Goal: Transaction & Acquisition: Purchase product/service

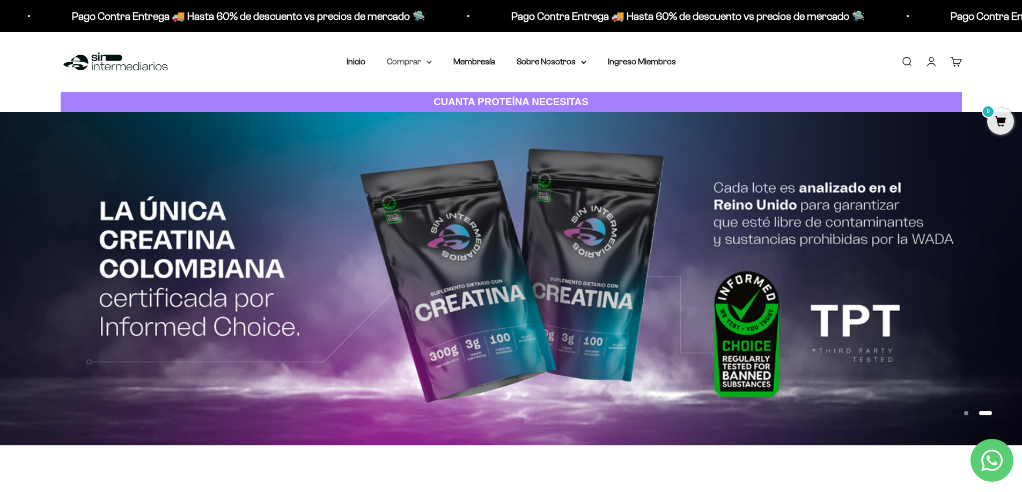
click at [418, 62] on summary "Comprar" at bounding box center [409, 62] width 45 height 14
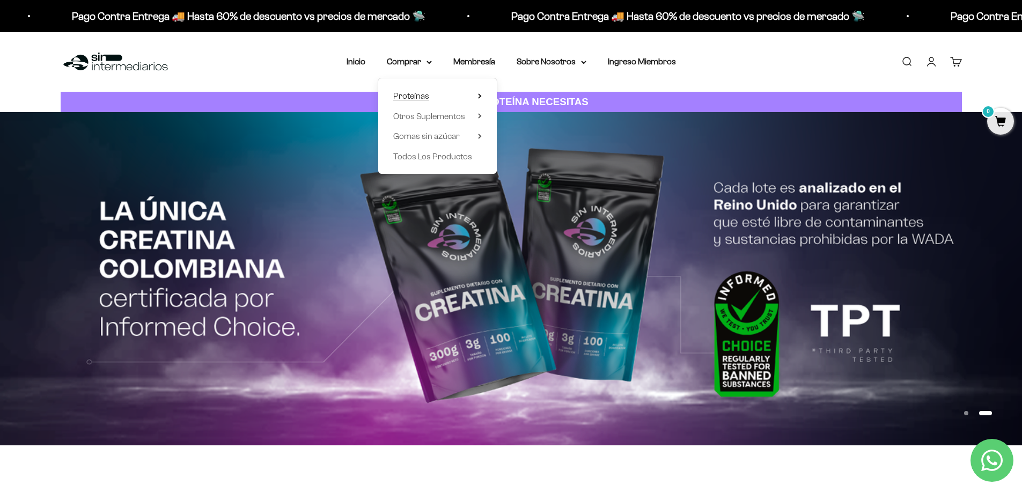
click at [423, 95] on span "Proteínas" at bounding box center [411, 95] width 36 height 9
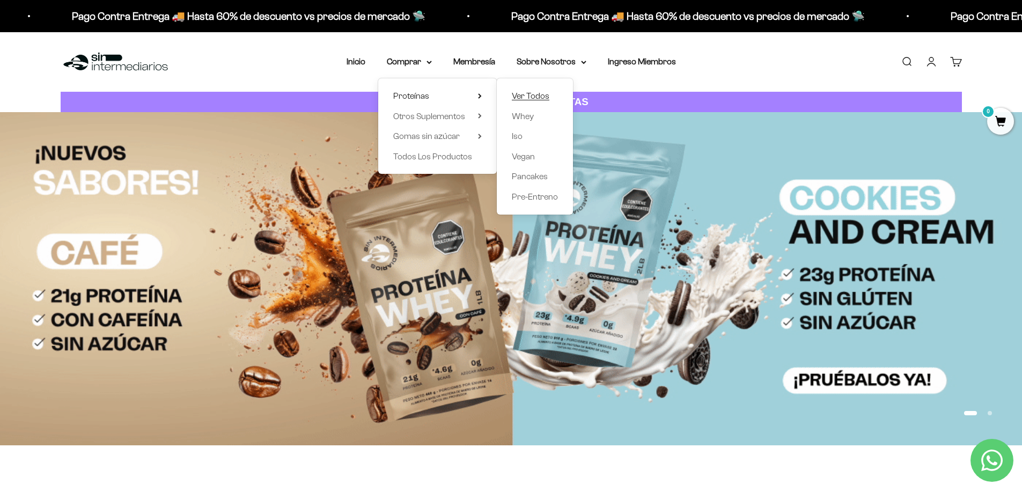
click at [528, 94] on span "Ver Todos" at bounding box center [531, 95] width 38 height 9
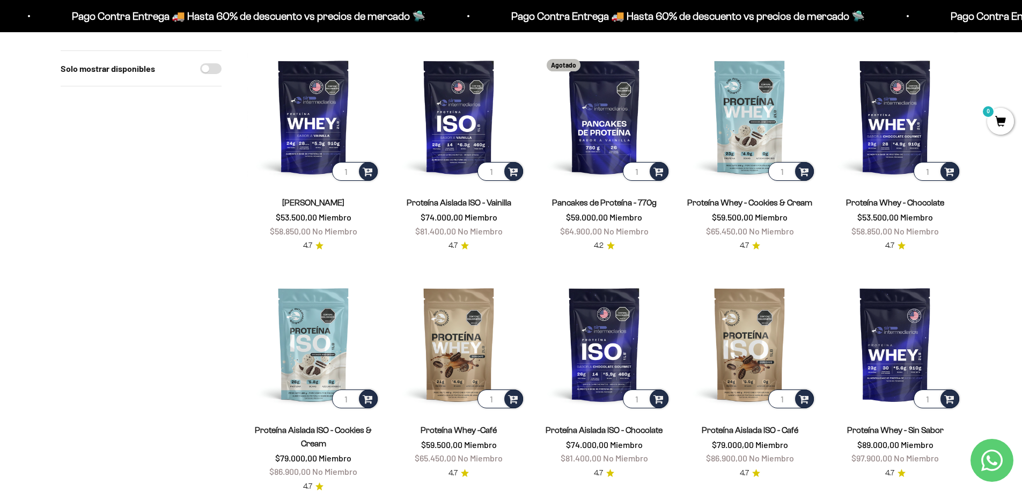
scroll to position [126, 0]
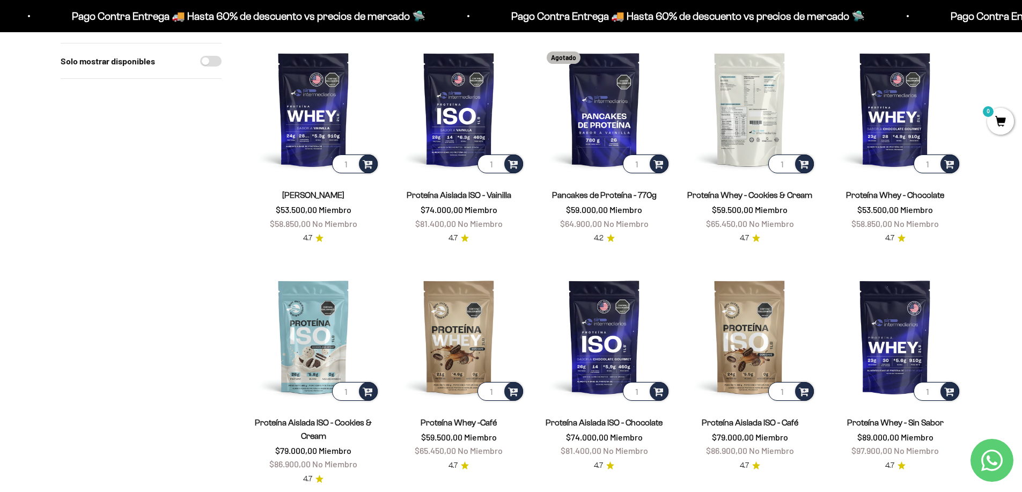
click at [744, 114] on img at bounding box center [749, 109] width 132 height 132
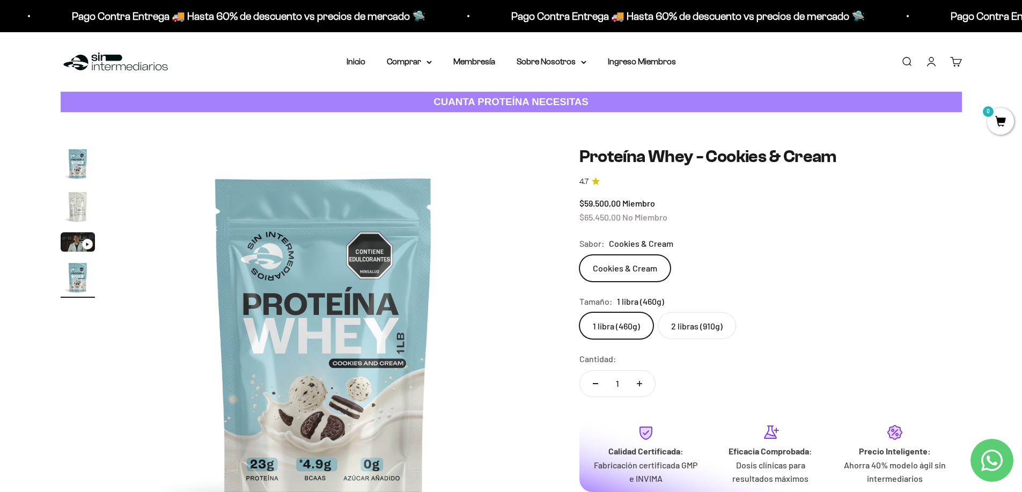
click at [706, 326] on label "2 libras (910g)" at bounding box center [697, 325] width 78 height 27
click at [579, 312] on input "2 libras (910g)" at bounding box center [579, 312] width 1 height 1
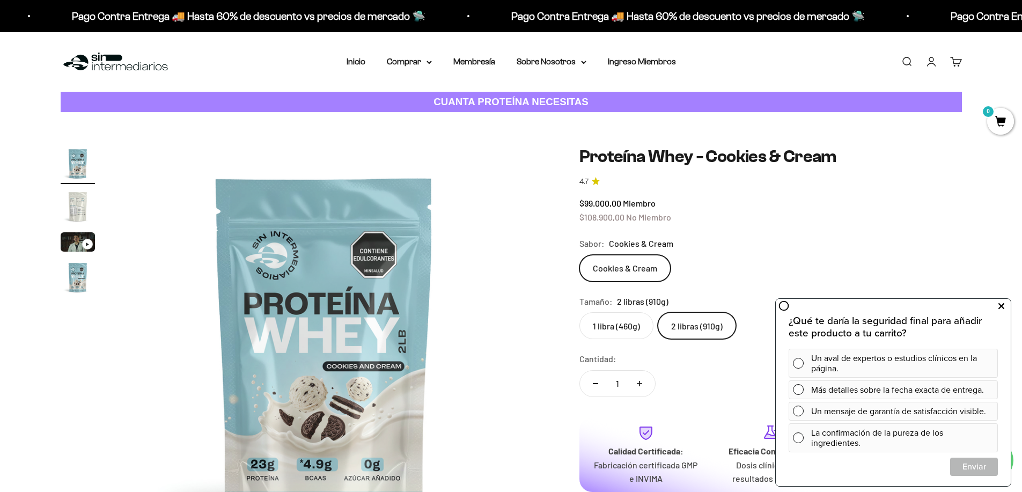
click at [1000, 307] on icon at bounding box center [1001, 306] width 6 height 14
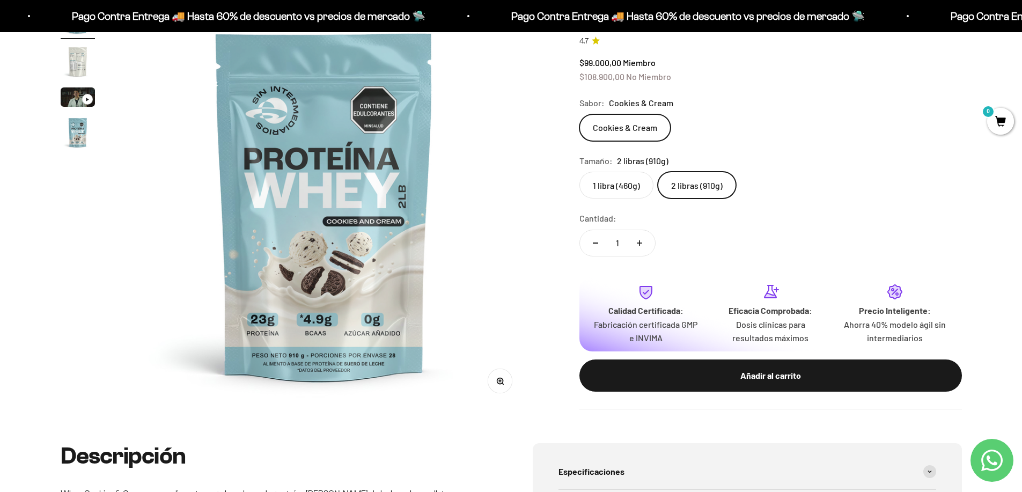
scroll to position [161, 0]
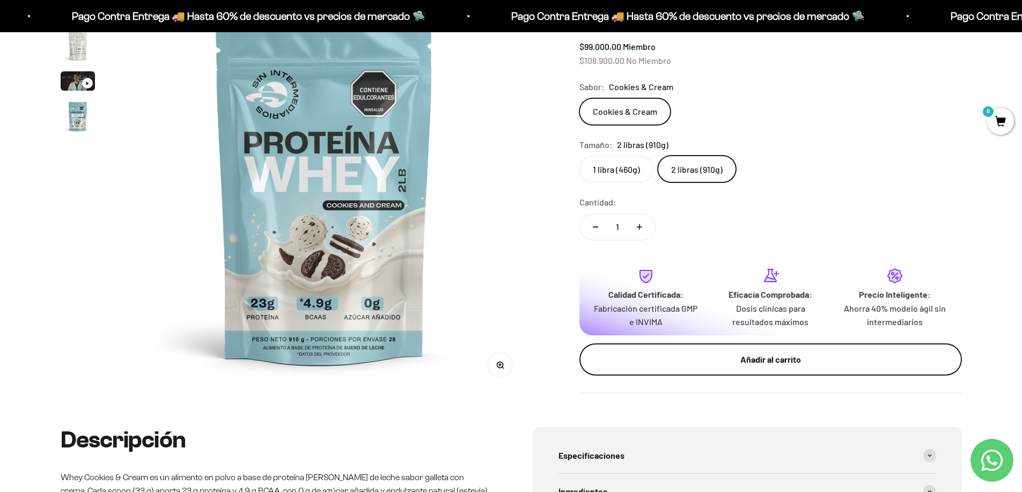
click at [790, 351] on button "Añadir al carrito" at bounding box center [770, 359] width 382 height 32
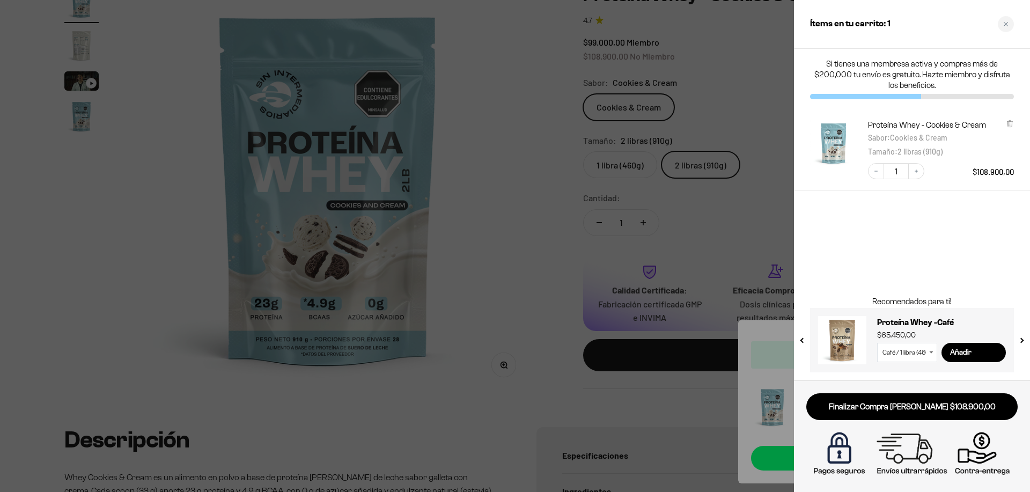
click at [547, 224] on div at bounding box center [515, 246] width 1030 height 492
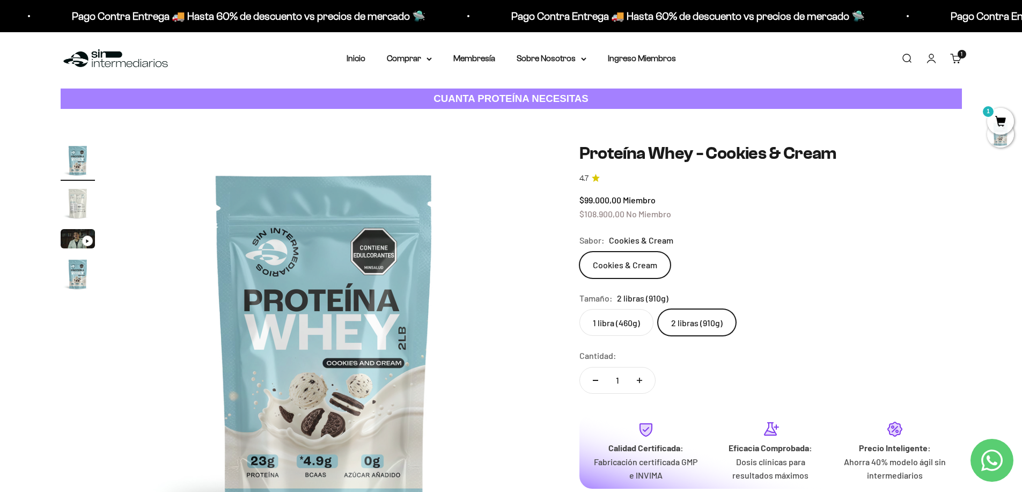
scroll to position [0, 0]
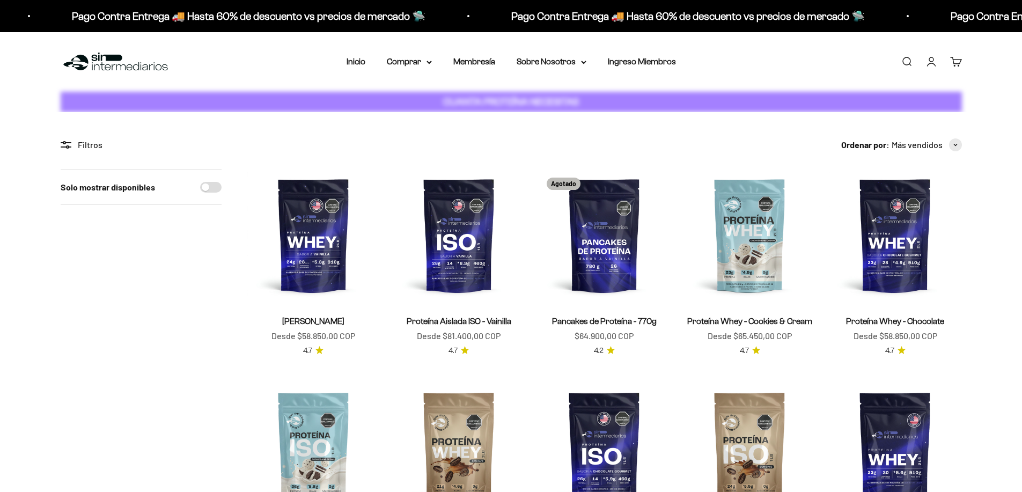
scroll to position [126, 0]
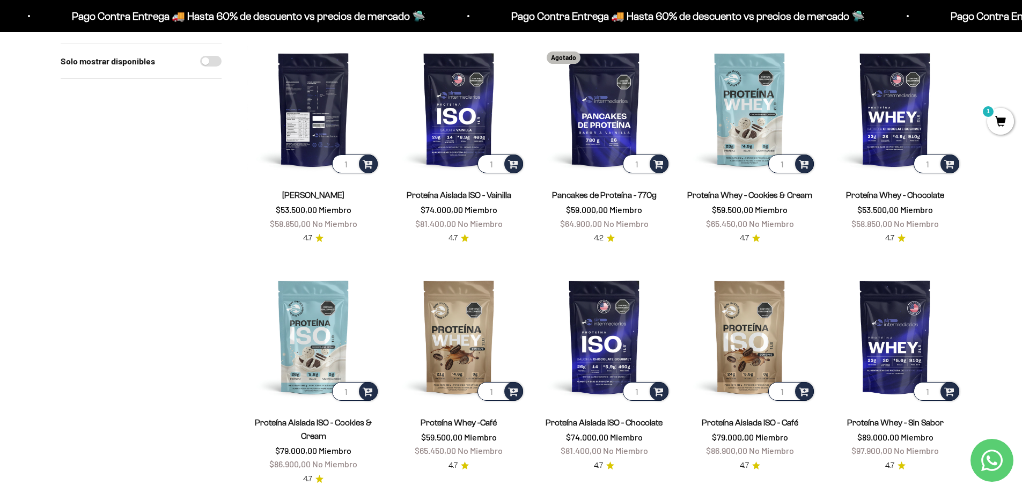
click at [305, 122] on img at bounding box center [313, 109] width 132 height 132
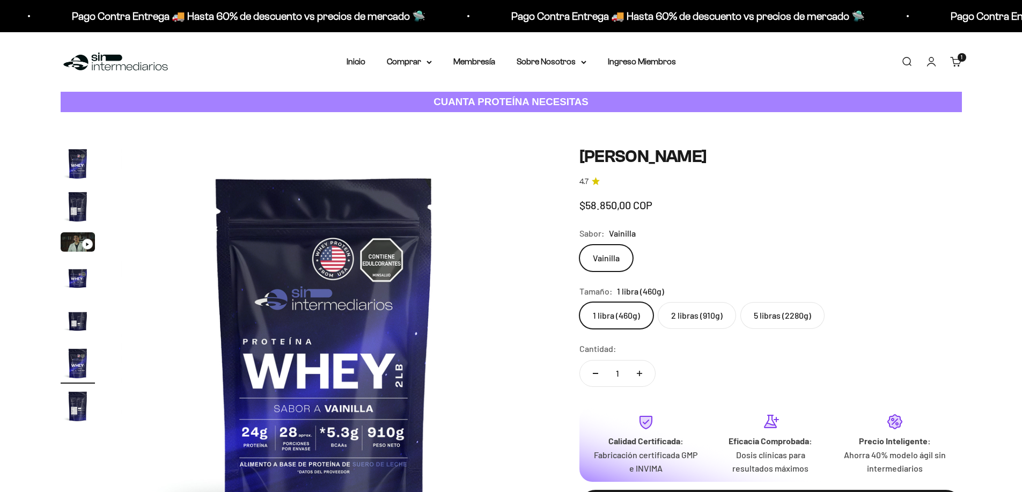
scroll to position [0, 2101]
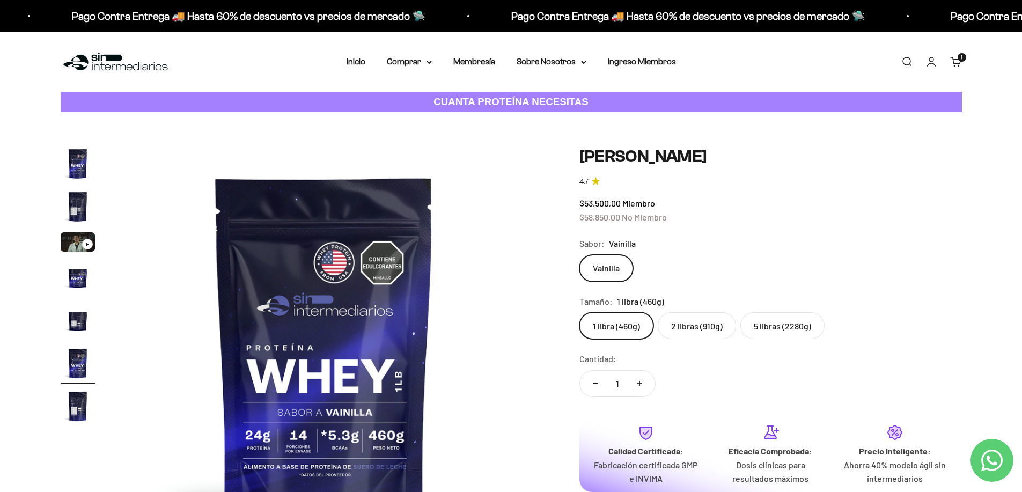
click at [793, 334] on label "5 libras (2280g)" at bounding box center [782, 325] width 84 height 27
click at [579, 312] on input "5 libras (2280g)" at bounding box center [579, 312] width 1 height 1
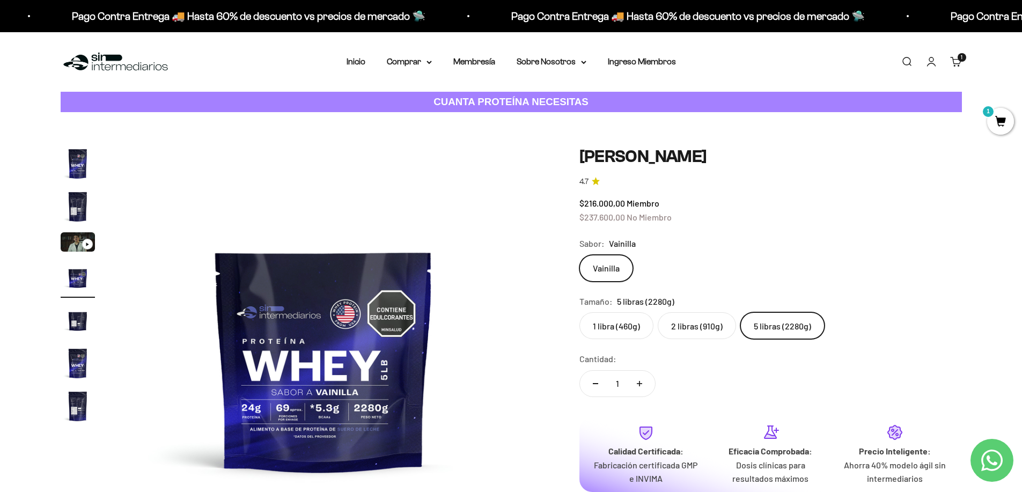
drag, startPoint x: 826, startPoint y: 243, endPoint x: 836, endPoint y: 239, distance: 11.4
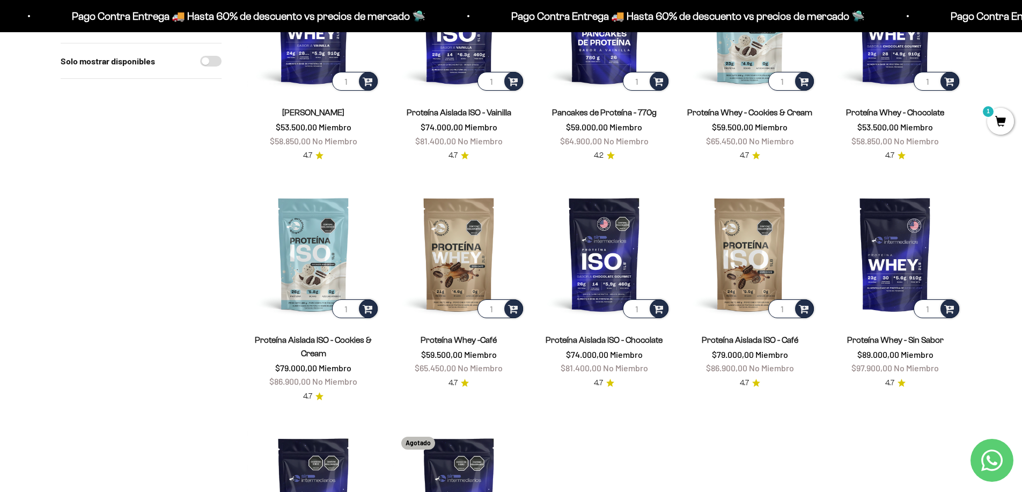
scroll to position [233, 0]
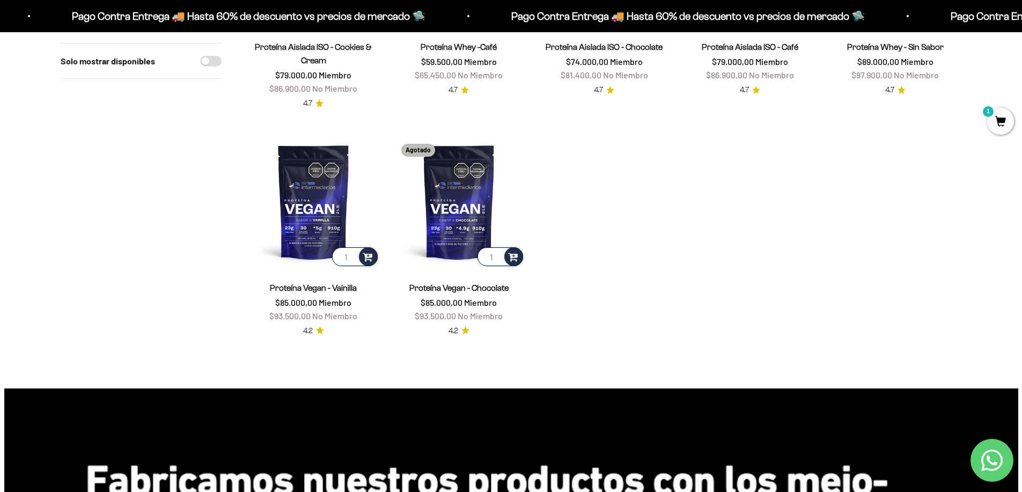
drag, startPoint x: 205, startPoint y: 253, endPoint x: 209, endPoint y: 189, distance: 64.5
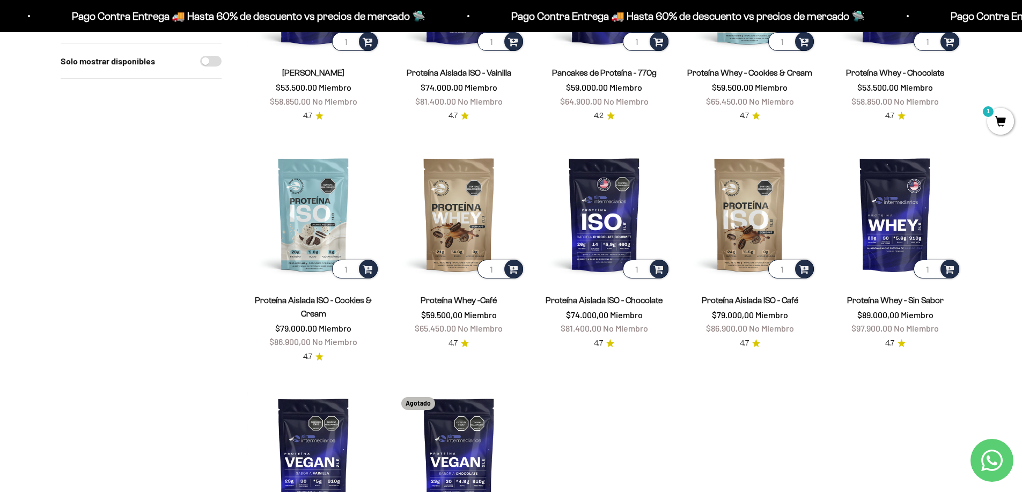
scroll to position [146, 0]
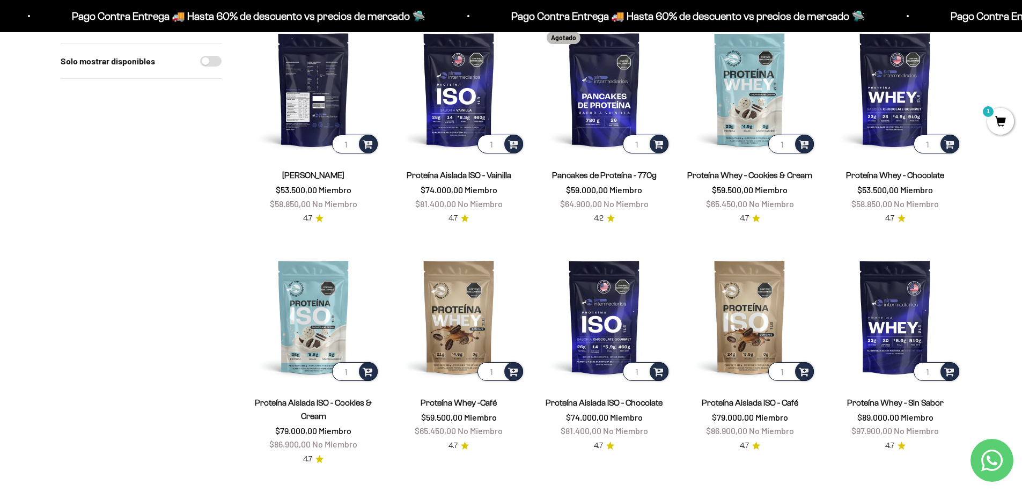
click at [296, 105] on img at bounding box center [313, 89] width 132 height 132
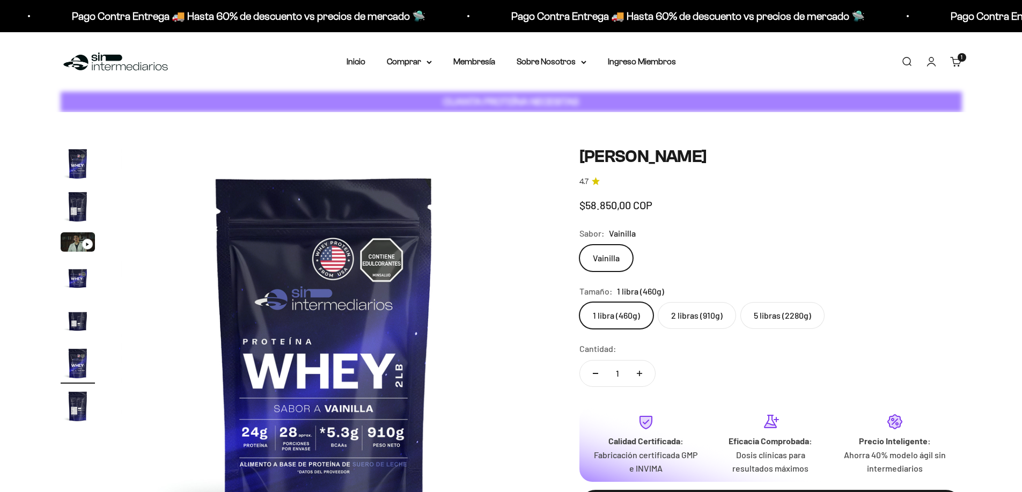
scroll to position [0, 2101]
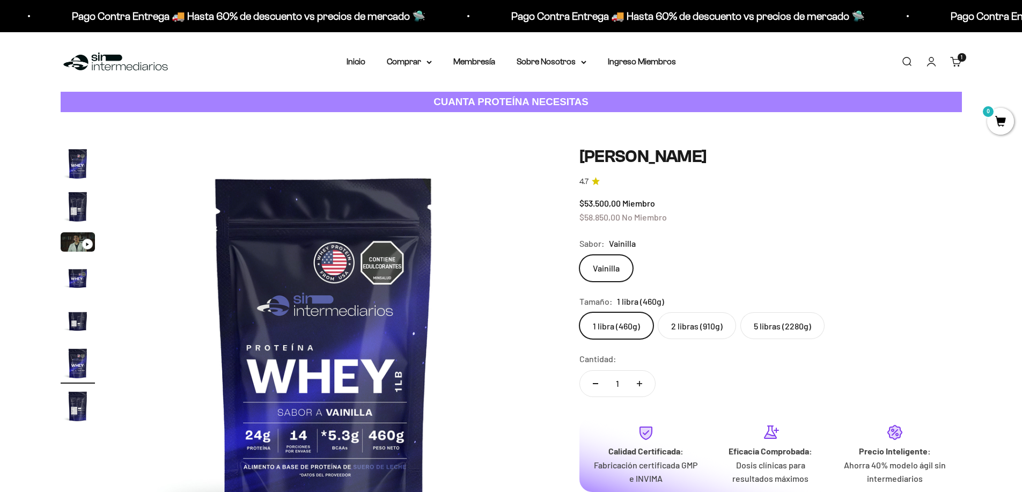
click at [777, 331] on label "5 libras (2280g)" at bounding box center [782, 325] width 84 height 27
click at [579, 312] on input "5 libras (2280g)" at bounding box center [579, 312] width 1 height 1
radio input "true"
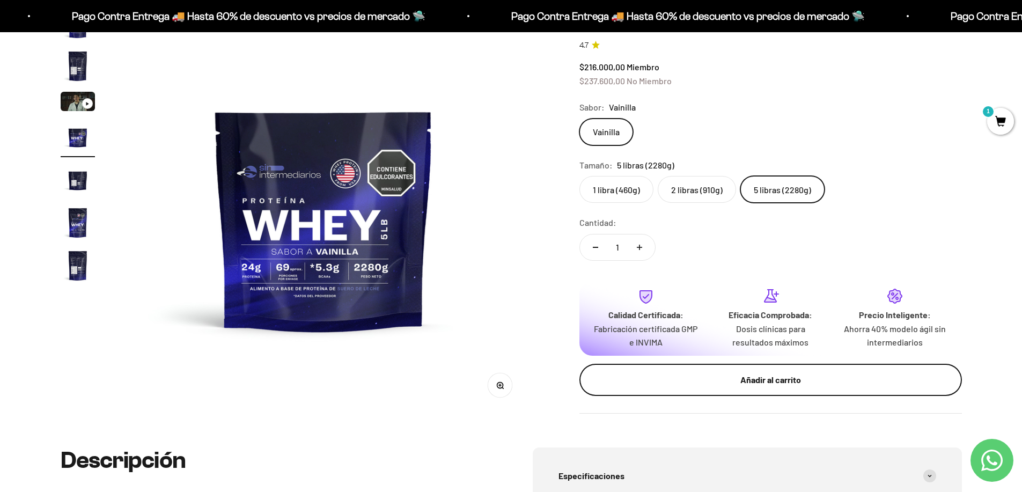
scroll to position [215, 0]
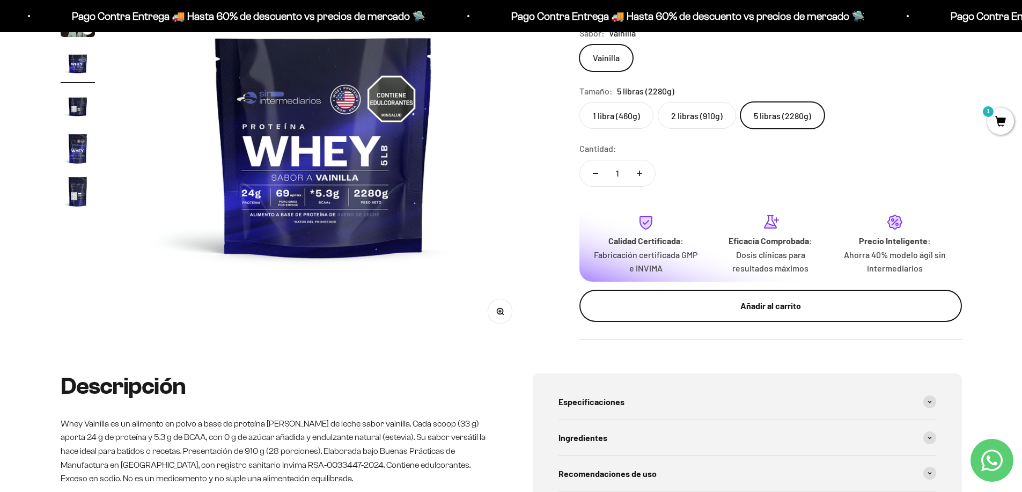
click at [747, 306] on div "Añadir al carrito" at bounding box center [771, 306] width 340 height 14
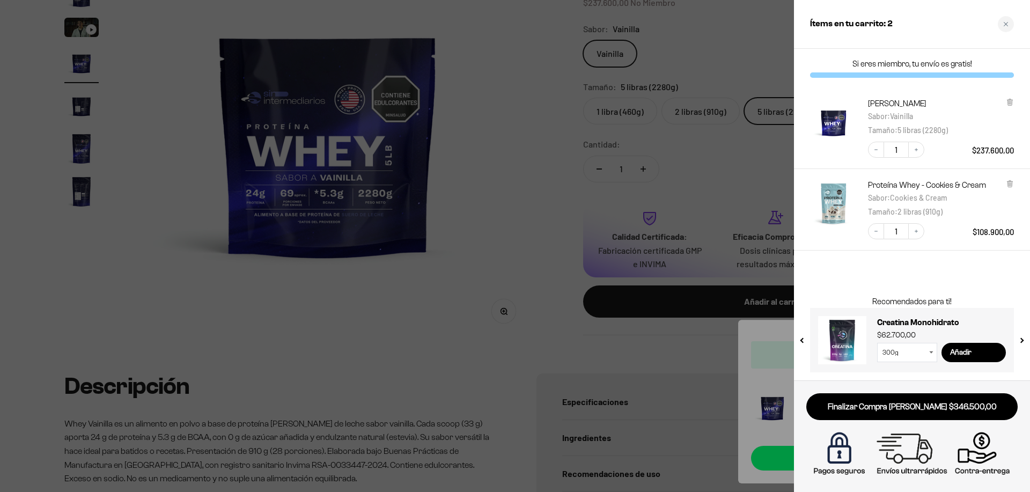
click at [535, 208] on div at bounding box center [515, 246] width 1030 height 492
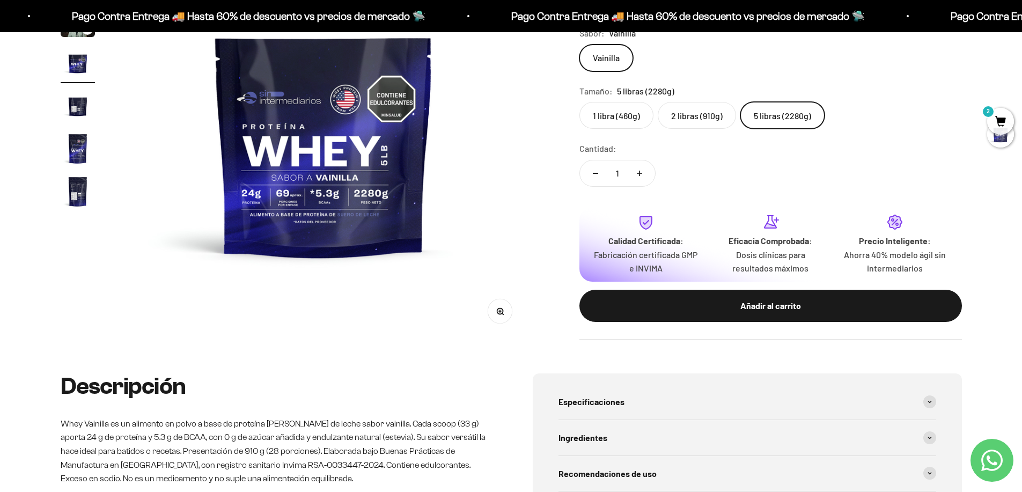
click at [527, 226] on img at bounding box center [323, 135] width 407 height 407
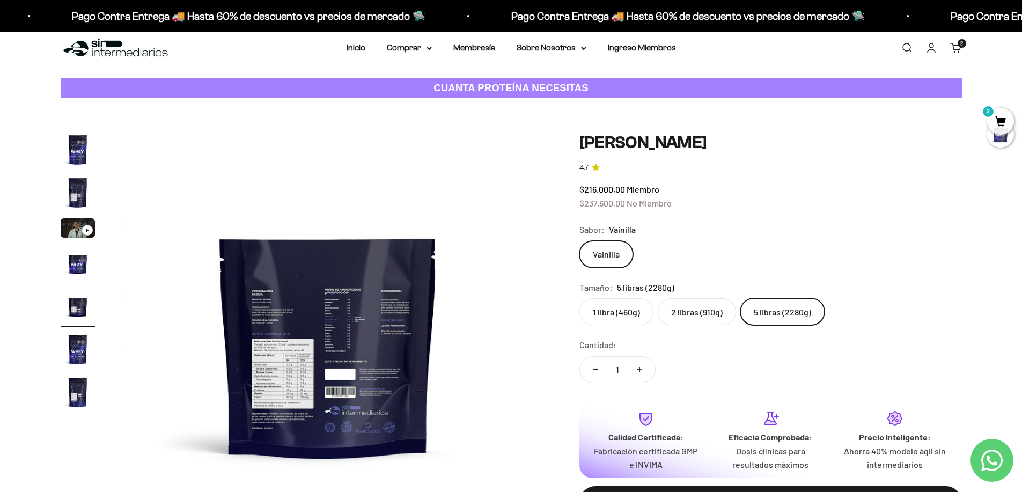
scroll to position [0, 1681]
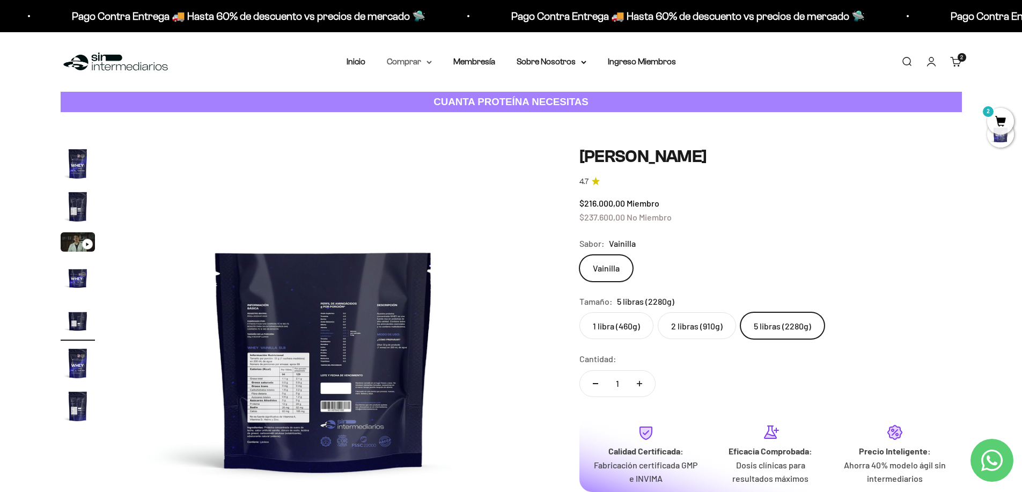
click at [429, 61] on icon at bounding box center [428, 63] width 5 height 4
click at [419, 118] on span "Otros Suplementos" at bounding box center [429, 116] width 72 height 9
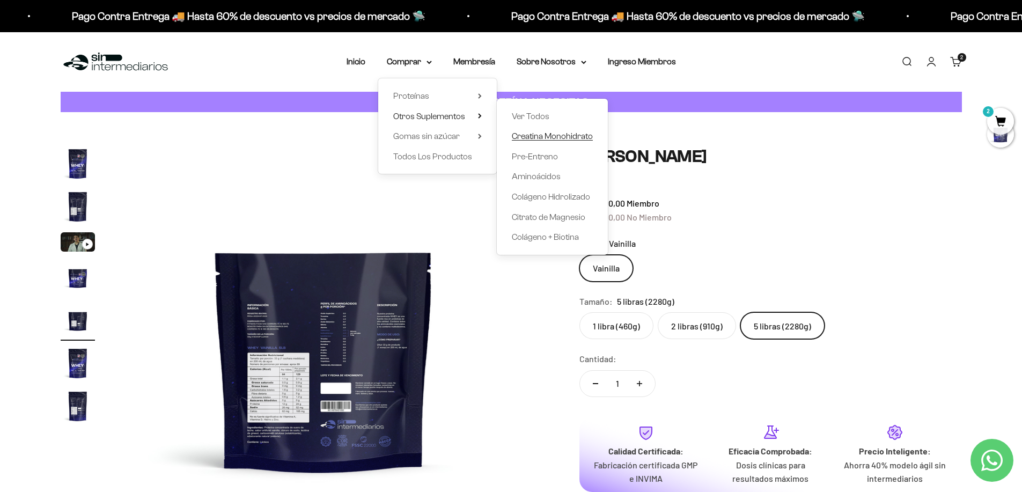
click at [567, 139] on span "Creatina Monohidrato" at bounding box center [552, 135] width 81 height 9
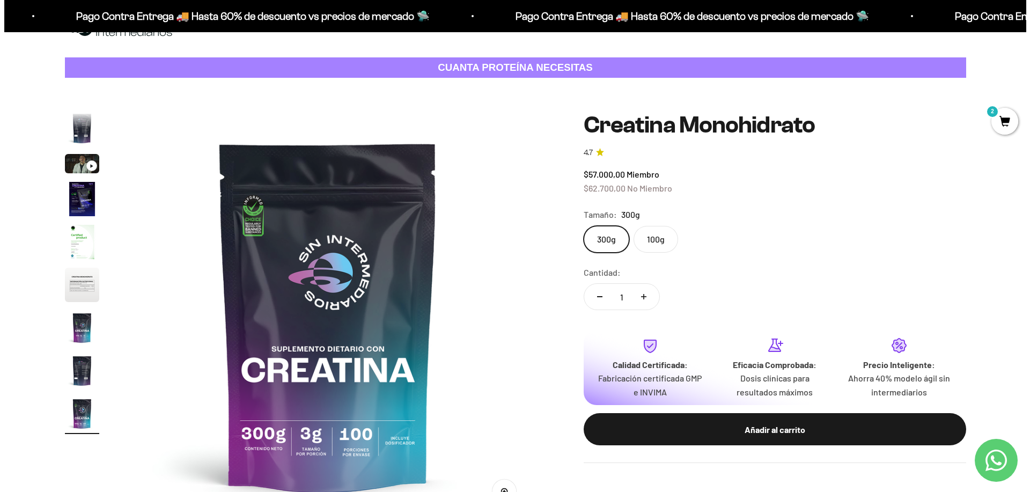
scroll to position [54, 0]
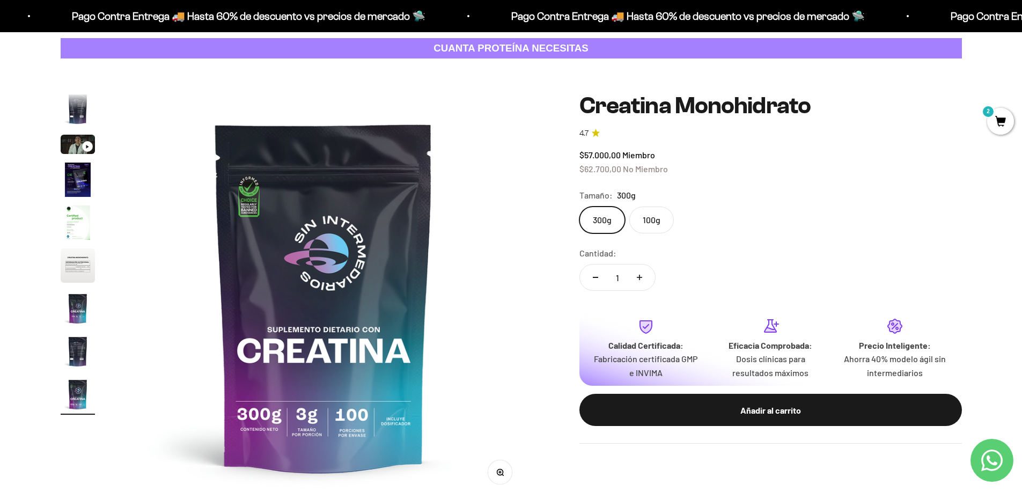
click at [639, 275] on icon "Aumentar cantidad" at bounding box center [639, 277] width 5 height 5
type input "2"
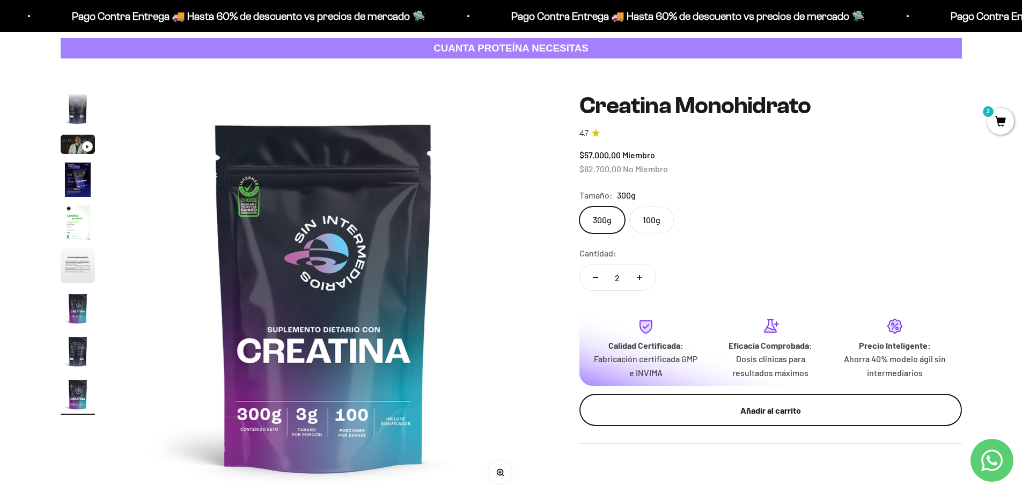
click at [732, 408] on div "Añadir al carrito" at bounding box center [771, 410] width 340 height 14
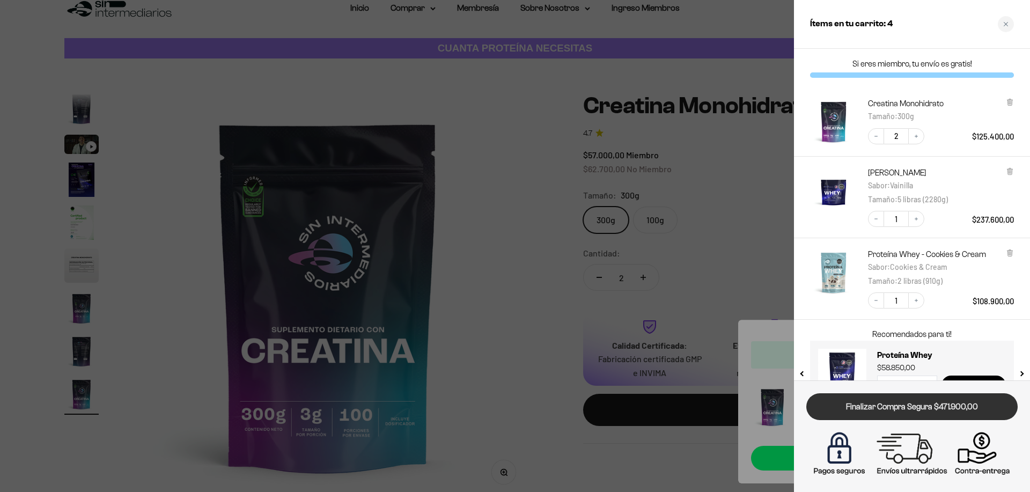
click at [891, 408] on link "Finalizar Compra Segura $471.900,00" at bounding box center [911, 406] width 211 height 27
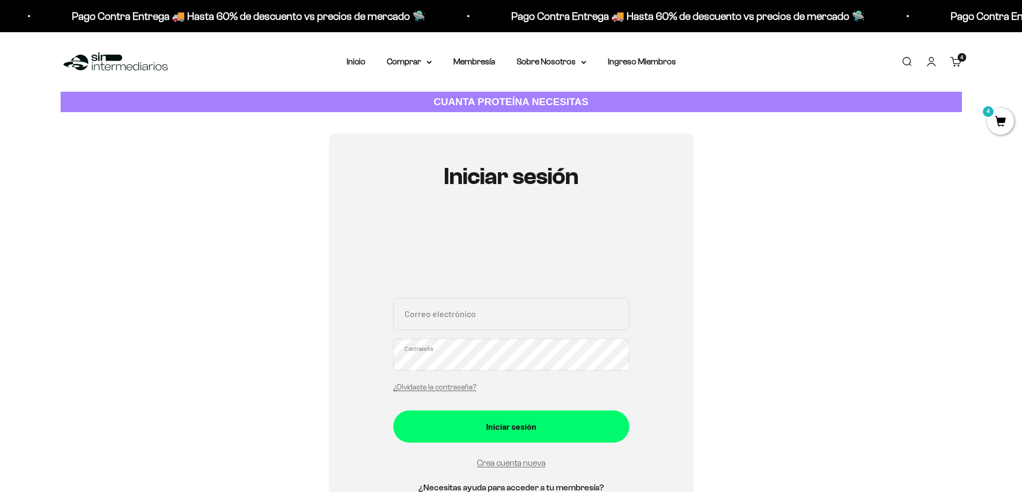
click at [441, 330] on div "Correo electrónico Contraseña ¿Olvidaste la contraseña?" at bounding box center [511, 348] width 236 height 100
click at [446, 316] on input "Correo electrónico" at bounding box center [511, 314] width 236 height 32
type input "jan3287@gmail.com"
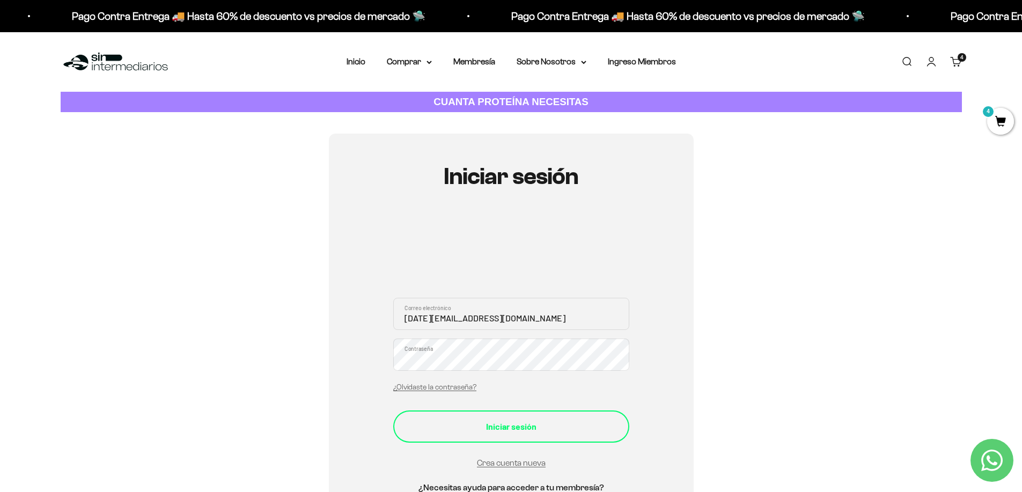
click at [478, 427] on div "Iniciar sesión" at bounding box center [511, 426] width 193 height 14
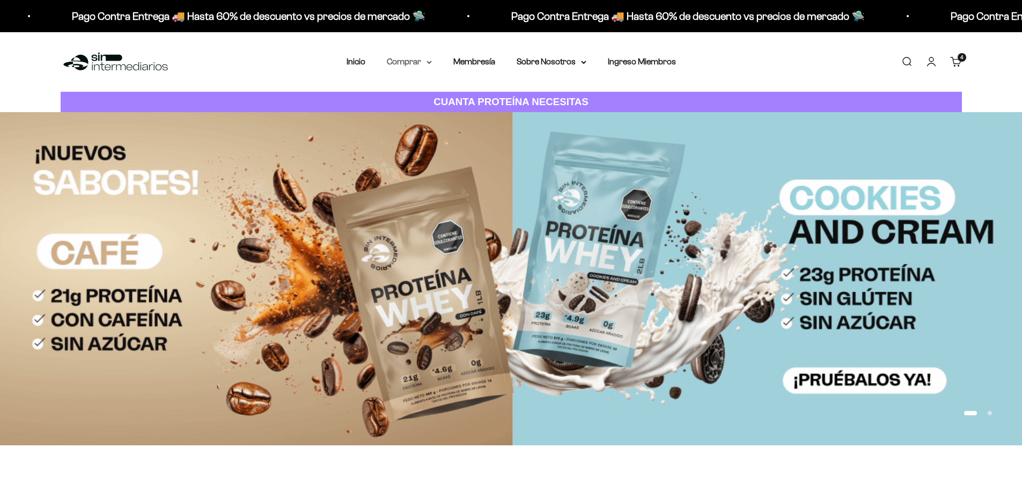
click at [427, 67] on summary "Comprar" at bounding box center [409, 62] width 45 height 14
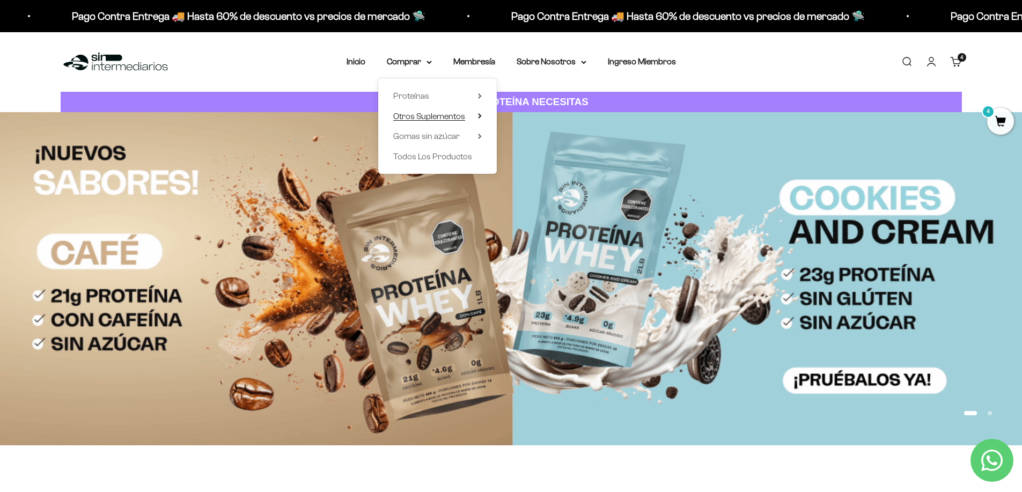
click at [447, 114] on span "Otros Suplementos" at bounding box center [429, 116] width 72 height 9
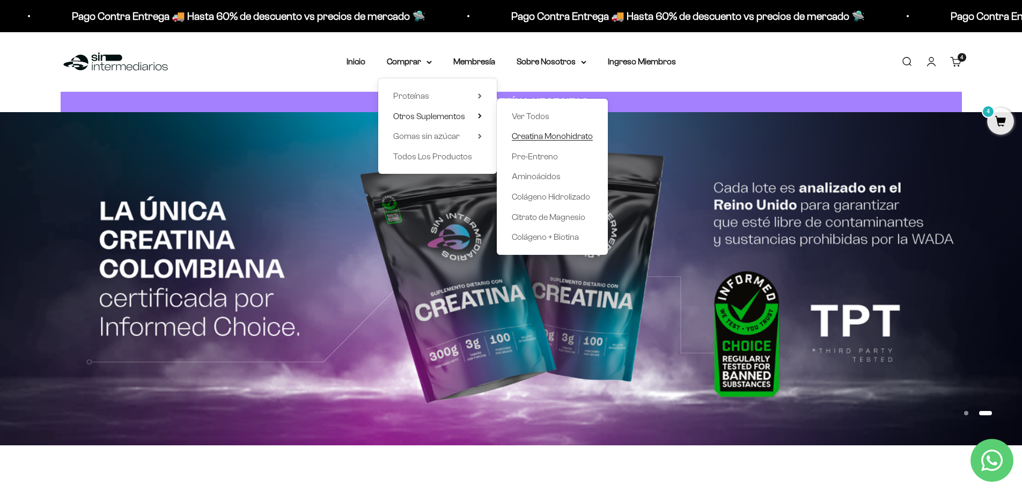
click at [540, 136] on span "Creatina Monohidrato" at bounding box center [552, 135] width 81 height 9
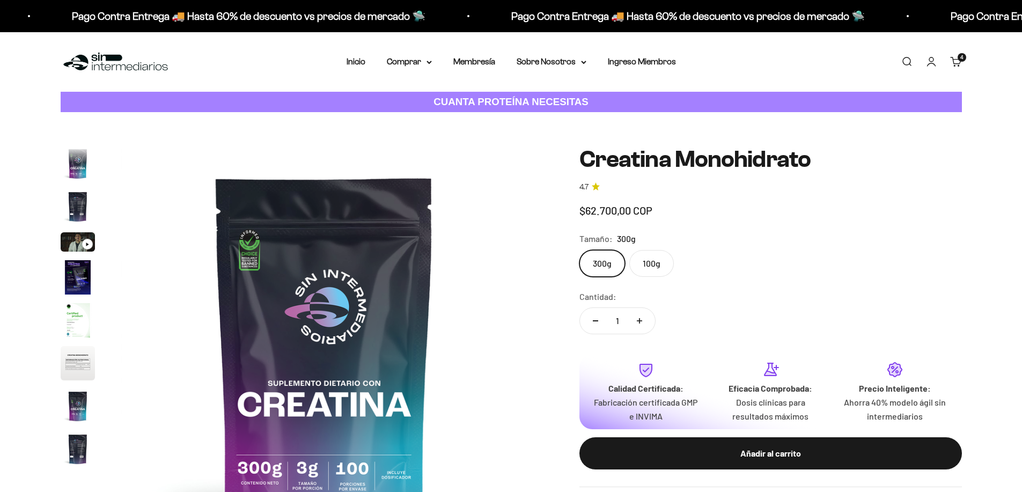
scroll to position [44, 0]
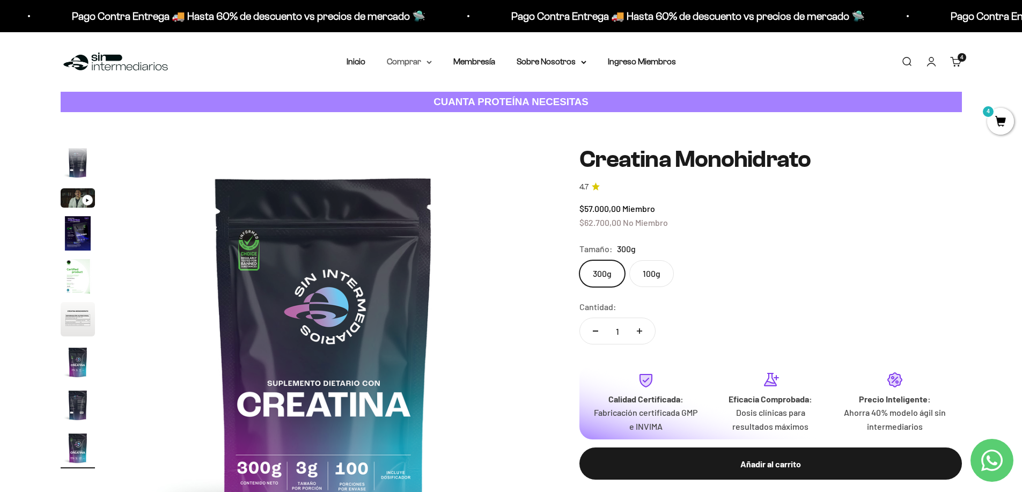
click at [426, 61] on summary "Comprar" at bounding box center [409, 62] width 45 height 14
click at [444, 94] on summary "Proteínas" at bounding box center [437, 96] width 89 height 14
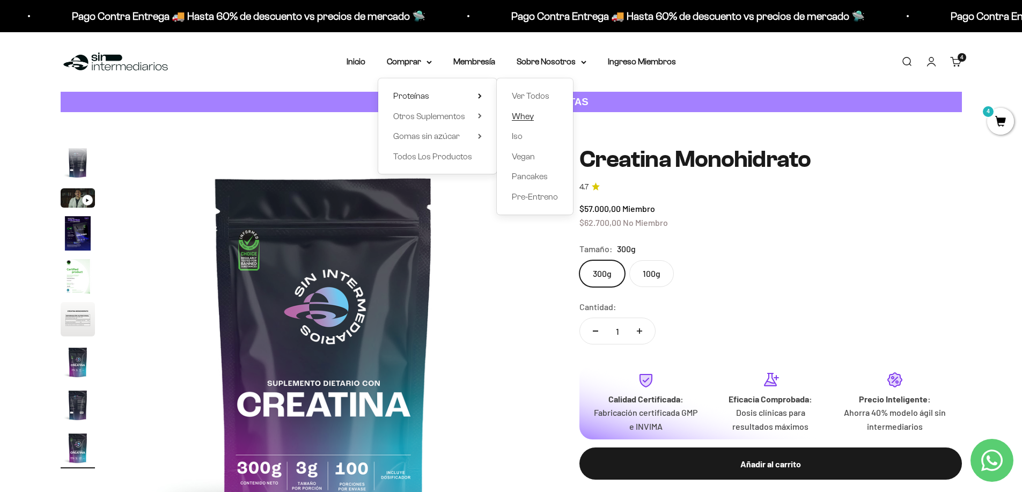
click at [532, 114] on span "Whey" at bounding box center [523, 116] width 22 height 9
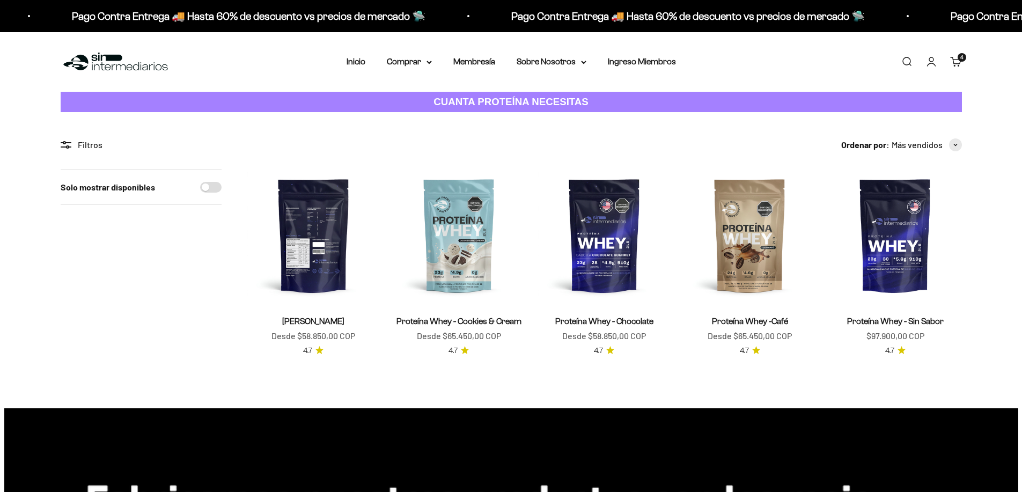
click at [327, 247] on img at bounding box center [313, 235] width 132 height 132
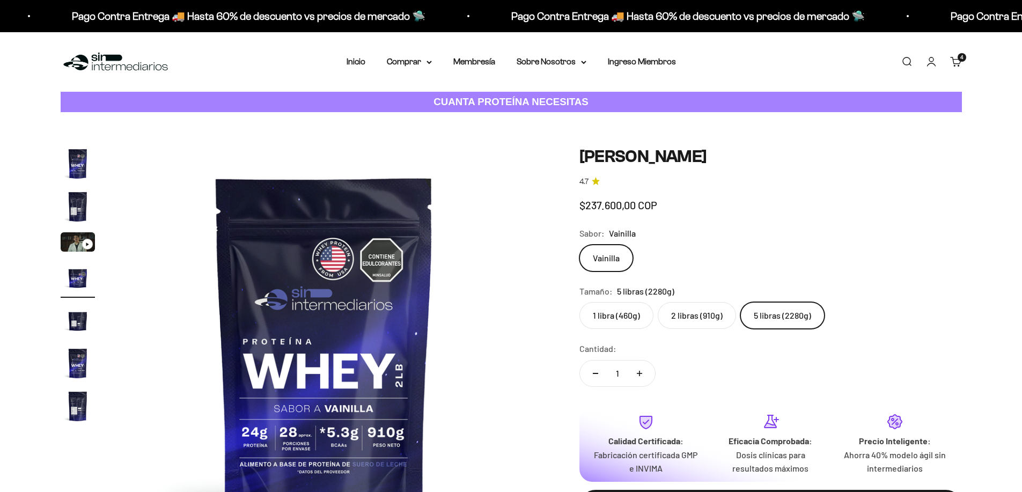
scroll to position [0, 1261]
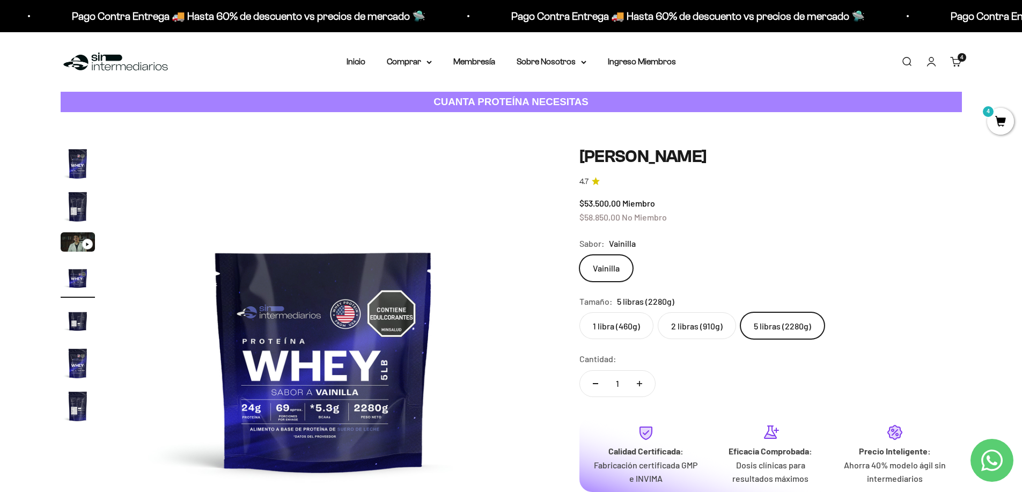
click at [793, 323] on label "5 libras (2280g)" at bounding box center [782, 325] width 84 height 27
click at [579, 312] on input "5 libras (2280g)" at bounding box center [579, 312] width 1 height 1
click at [416, 65] on summary "Comprar" at bounding box center [409, 62] width 45 height 14
click at [423, 98] on span "Proteínas" at bounding box center [411, 95] width 36 height 9
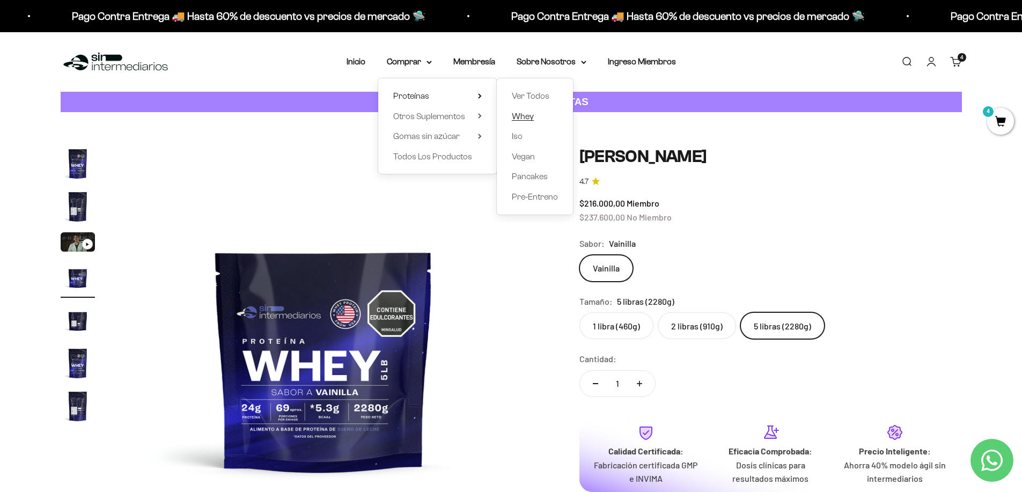
click at [521, 115] on span "Whey" at bounding box center [523, 116] width 22 height 9
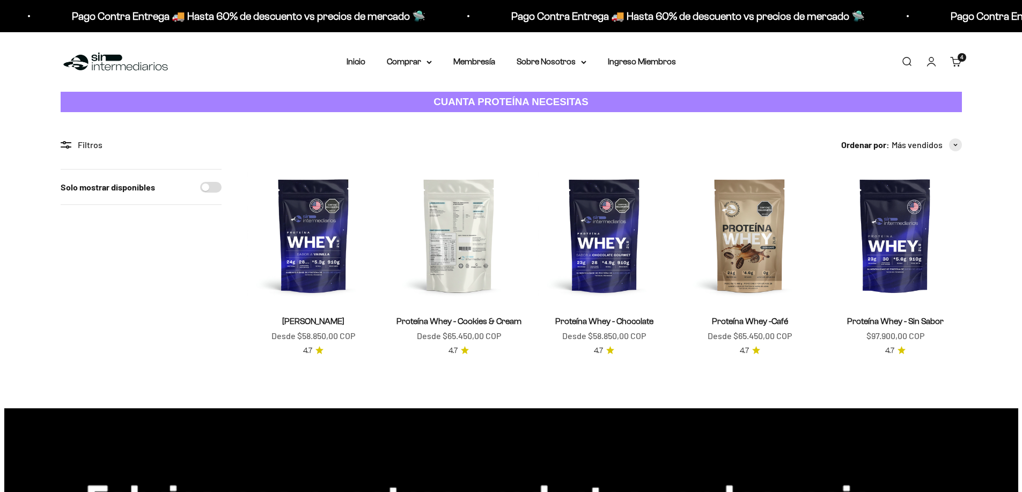
click at [471, 247] on img at bounding box center [459, 235] width 132 height 132
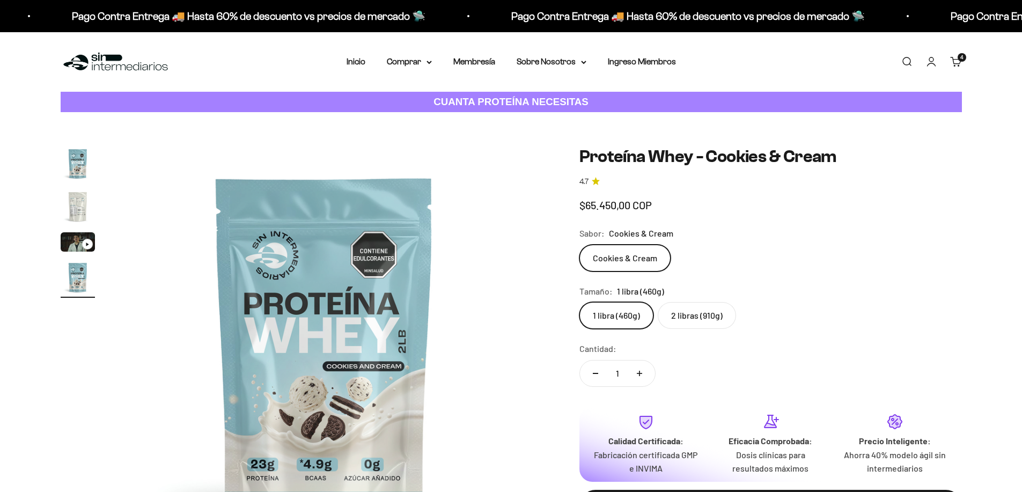
scroll to position [0, 1261]
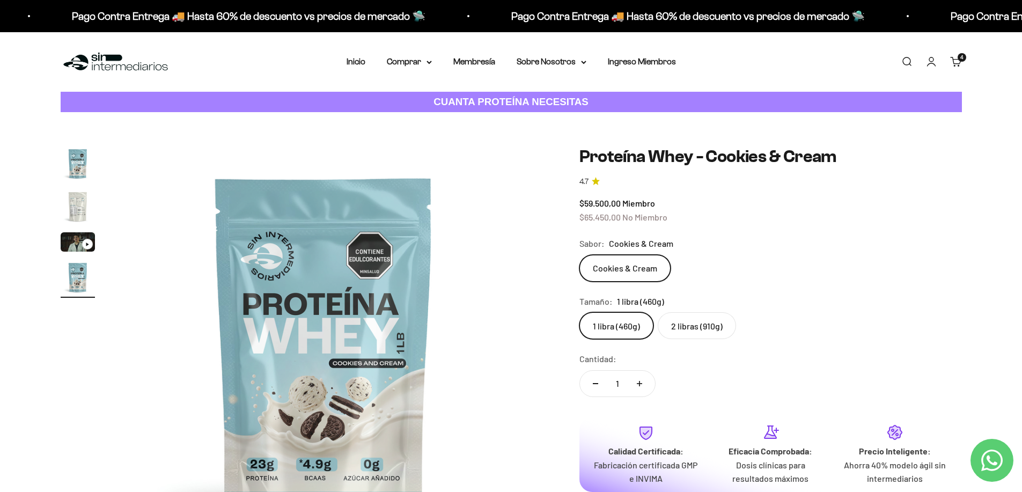
click at [707, 325] on label "2 libras (910g)" at bounding box center [697, 325] width 78 height 27
click at [579, 312] on input "2 libras (910g)" at bounding box center [579, 312] width 1 height 1
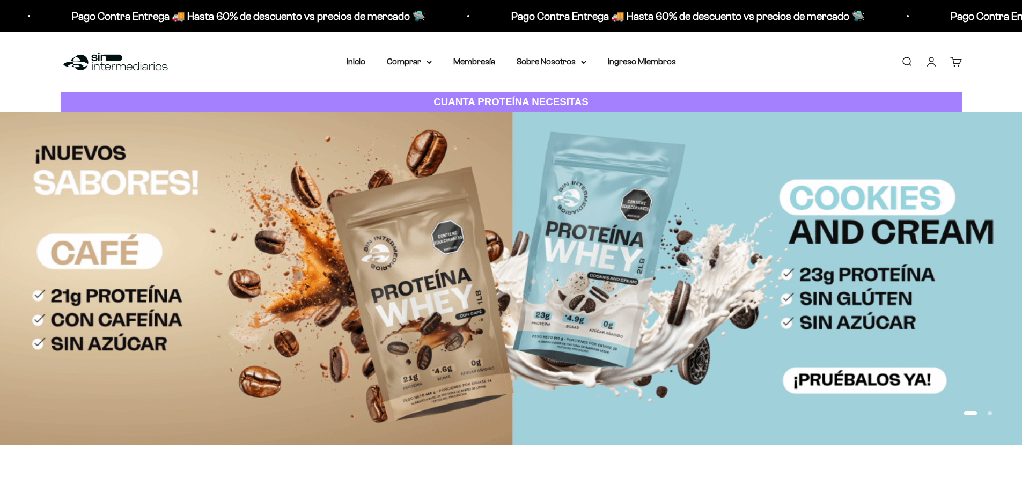
click at [933, 62] on link "Cuenta" at bounding box center [931, 62] width 12 height 12
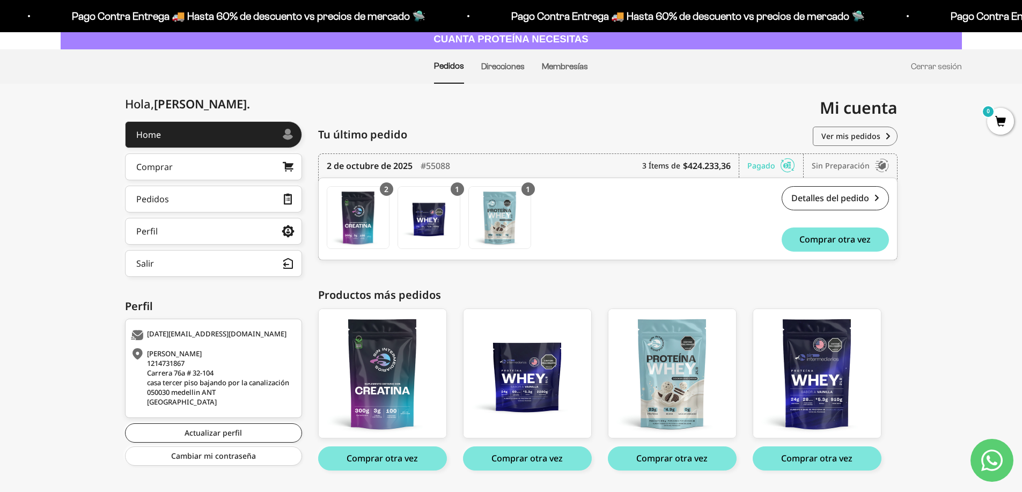
scroll to position [70, 0]
